Goal: Transaction & Acquisition: Subscribe to service/newsletter

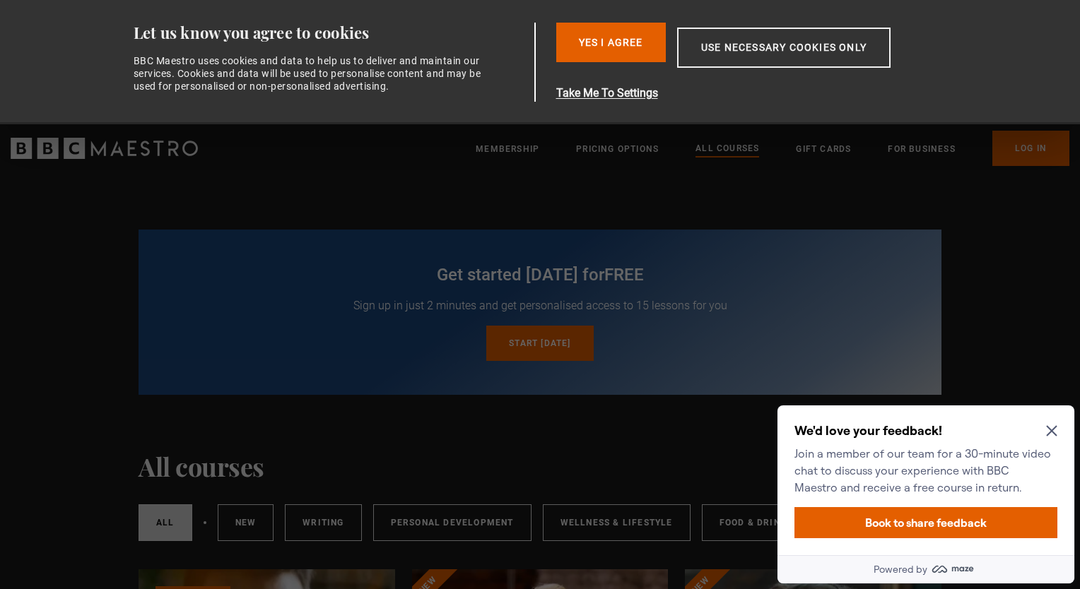
click at [1052, 430] on icon "Close Maze Prompt" at bounding box center [1051, 431] width 11 height 11
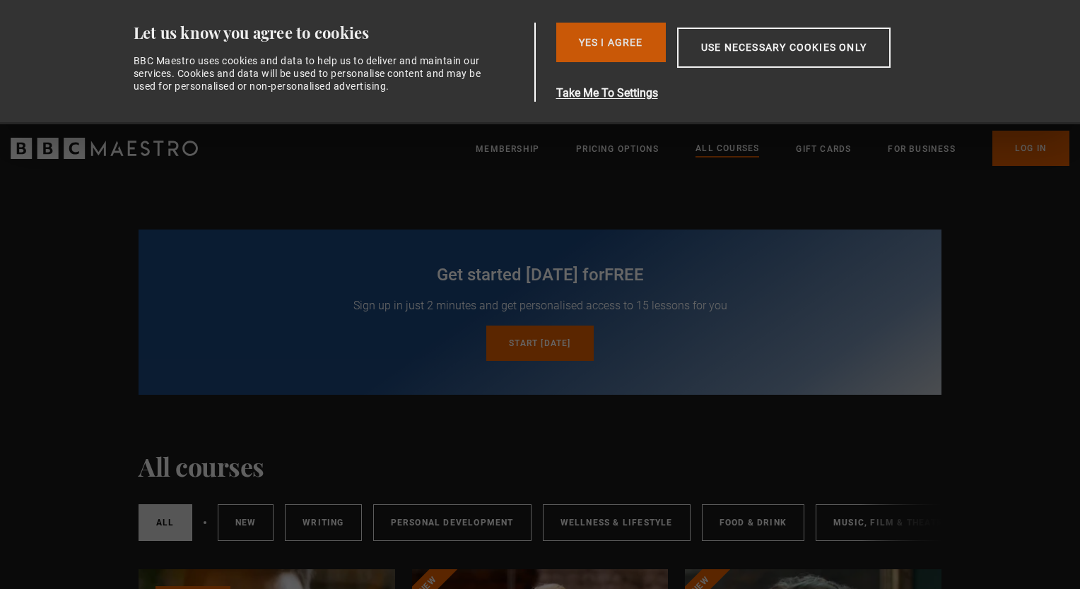
click at [633, 35] on button "Yes I Agree" at bounding box center [611, 43] width 110 height 40
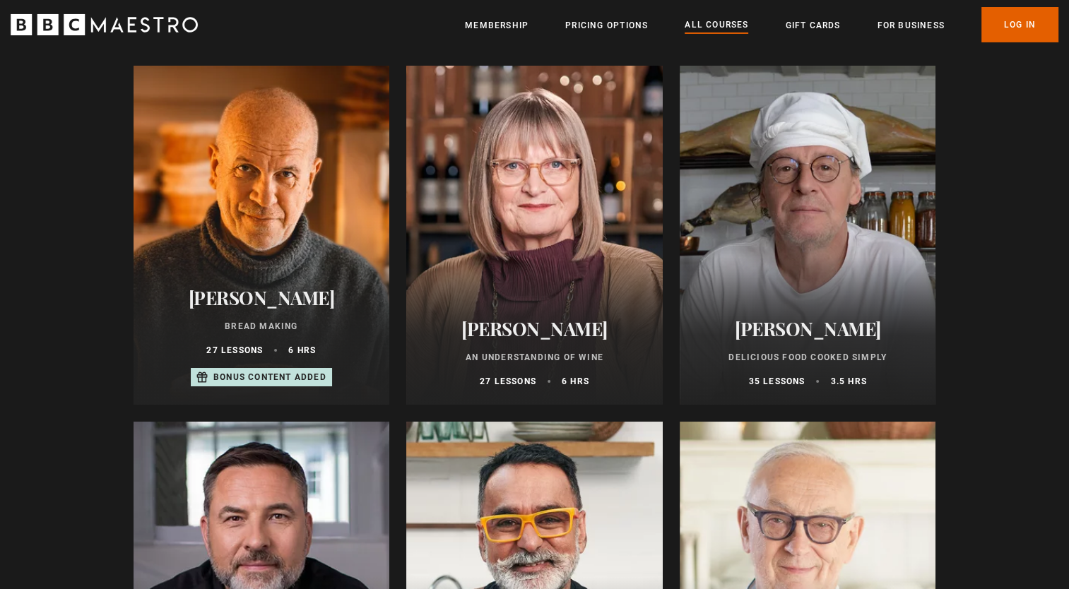
scroll to position [4948, 0]
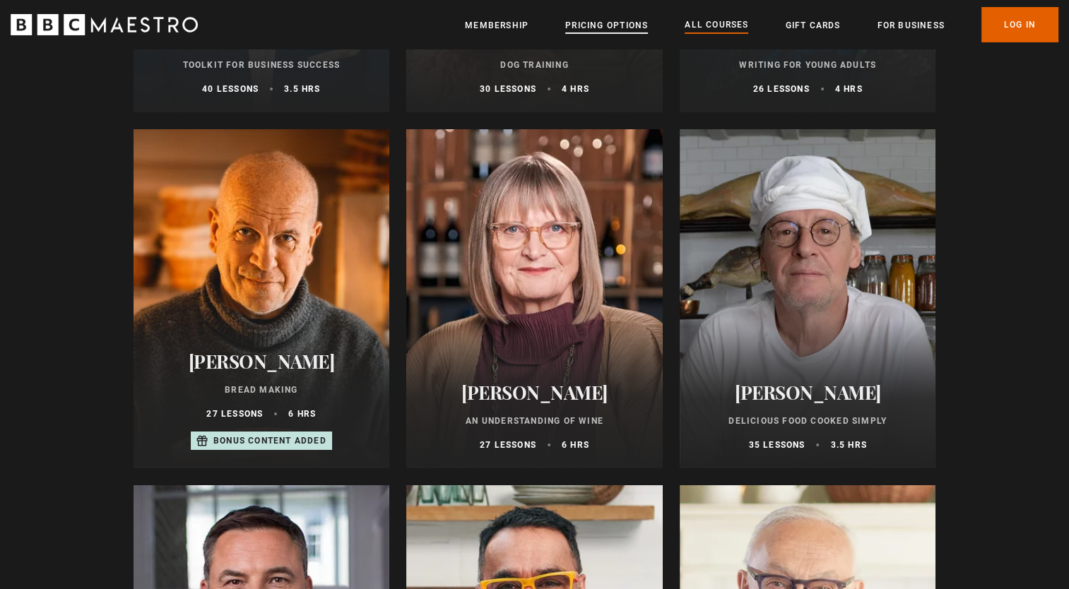
click at [606, 26] on link "Pricing Options" at bounding box center [606, 25] width 83 height 14
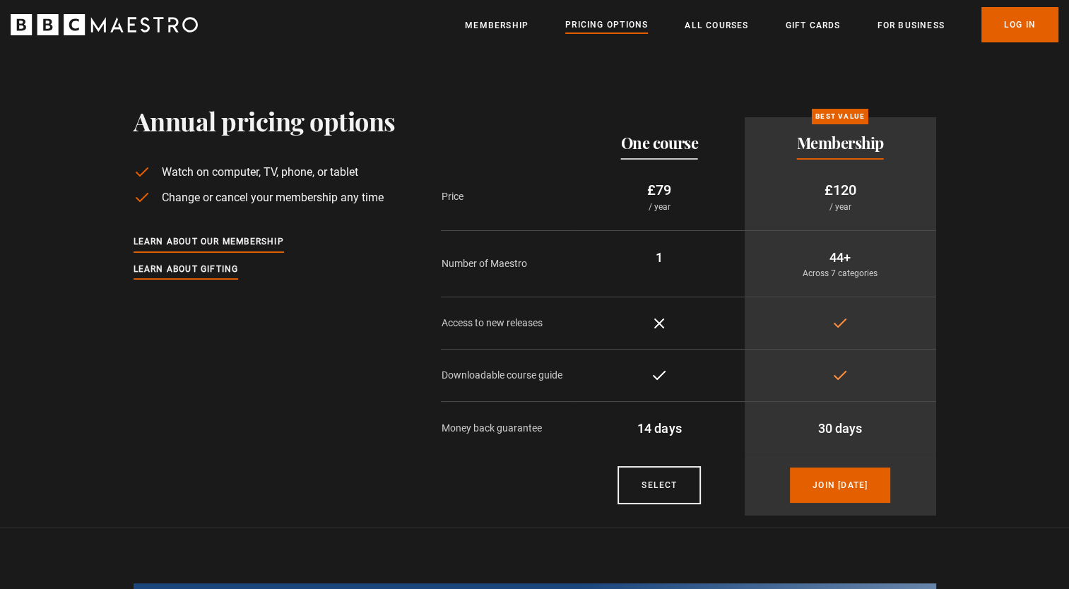
click at [988, 71] on section "Annual pricing options Watch on computer, TV, phone, or tablet Change or cancel…" at bounding box center [534, 288] width 1069 height 478
